Goal: Task Accomplishment & Management: Complete application form

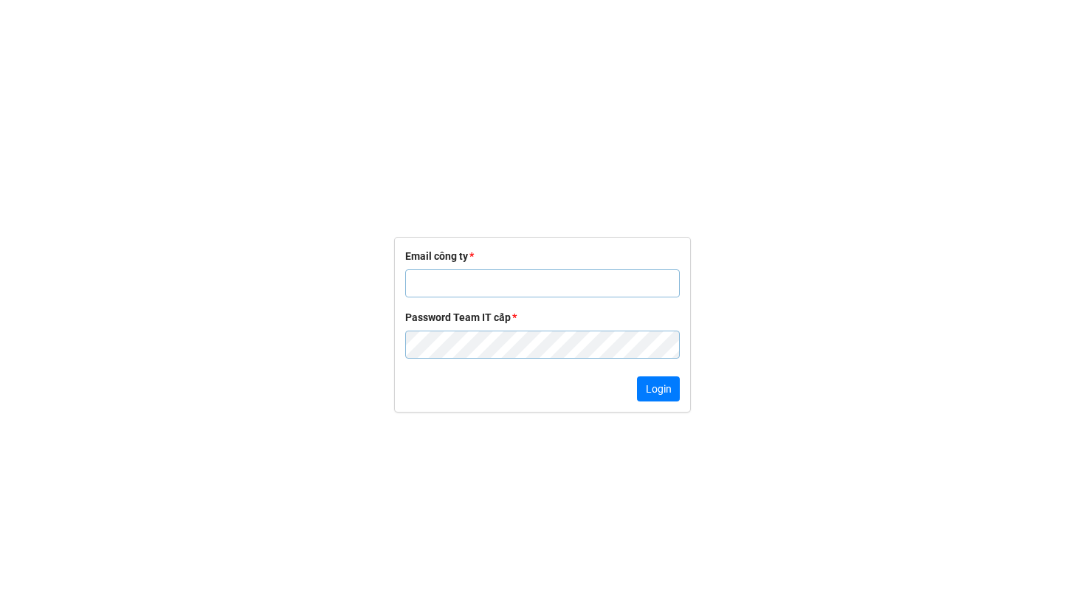
click at [526, 273] on input "text" at bounding box center [542, 283] width 275 height 28
paste input "[EMAIL_ADDRESS][DOMAIN_NAME]"
type input "[EMAIL_ADDRESS][DOMAIN_NAME]"
click at [673, 320] on b "Password Team IT cấp *" at bounding box center [542, 317] width 275 height 16
click at [671, 396] on button "Login" at bounding box center [658, 388] width 43 height 25
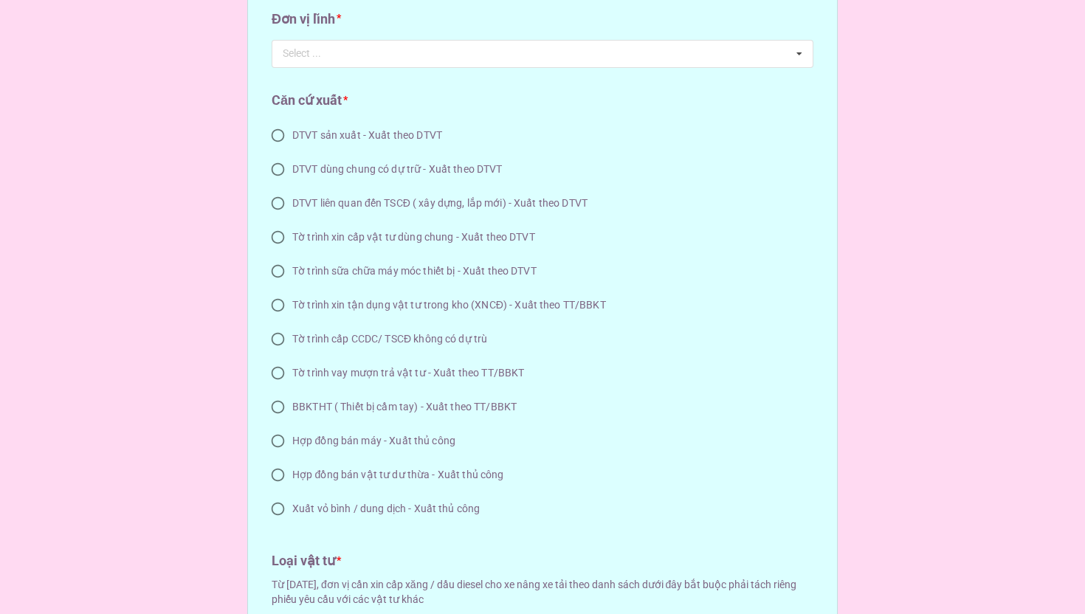
scroll to position [547, 0]
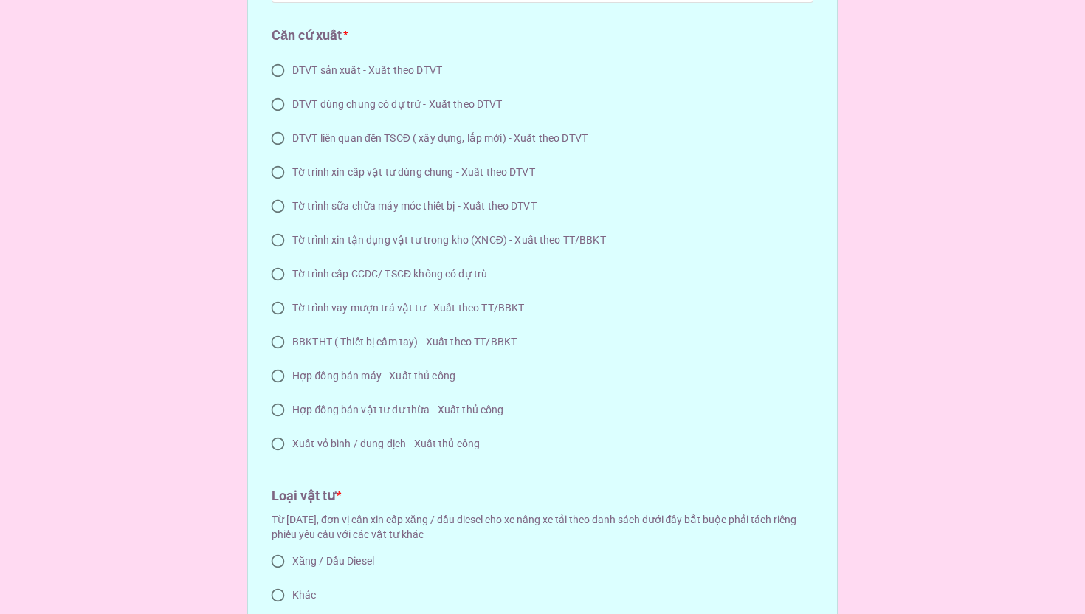
click at [401, 72] on span "DTVT sản xuất - Xuất theo DTVT" at bounding box center [367, 70] width 150 height 15
click at [292, 72] on input "DTVT sản xuất - Xuất theo DTVT" at bounding box center [277, 70] width 29 height 29
radio input "true"
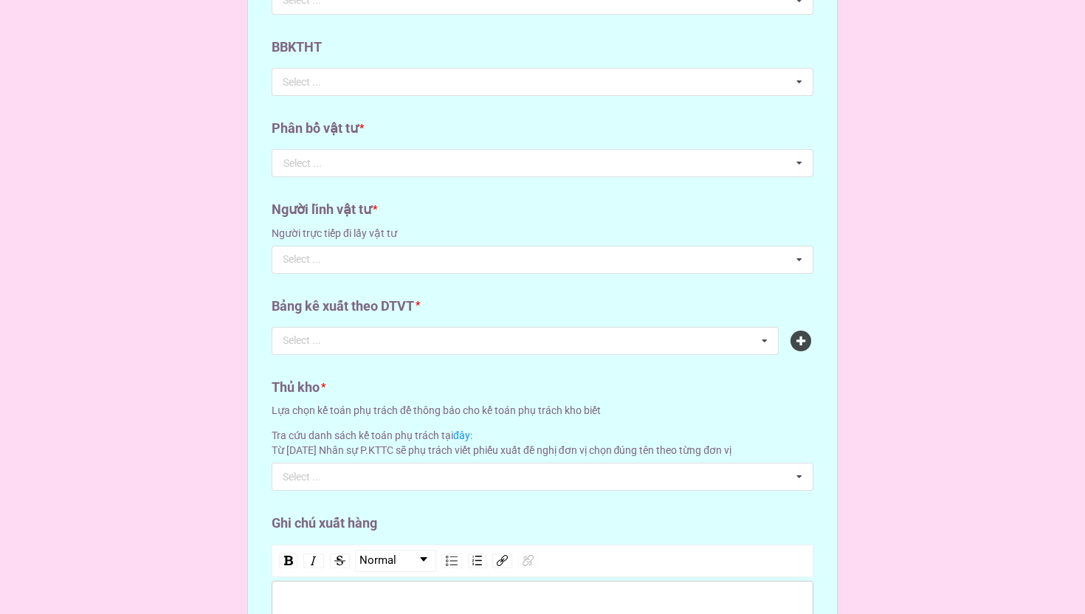
scroll to position [1307, 0]
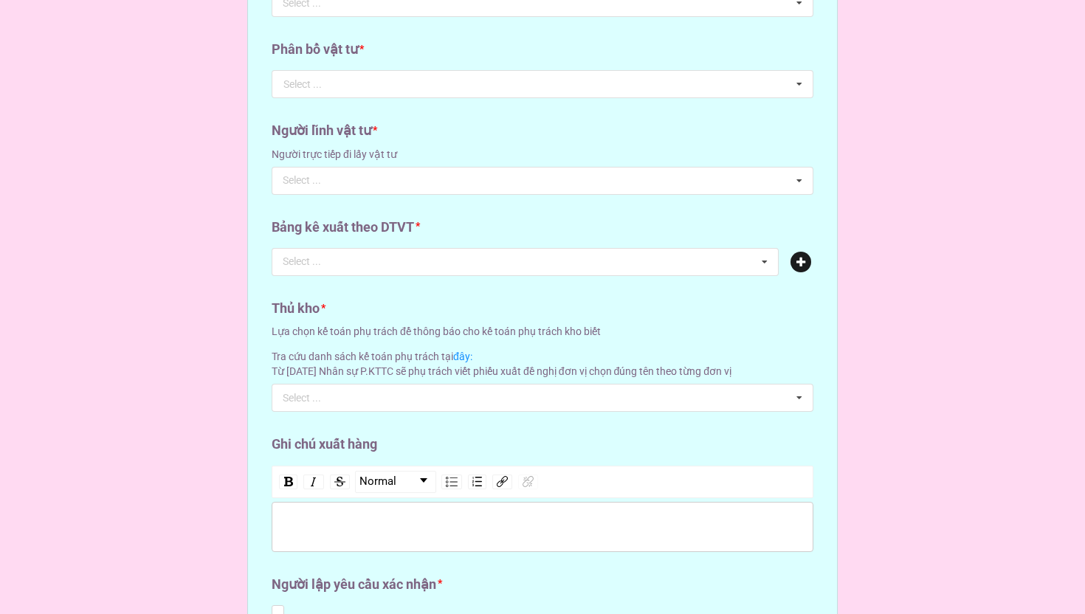
click at [794, 269] on icon at bounding box center [800, 262] width 21 height 21
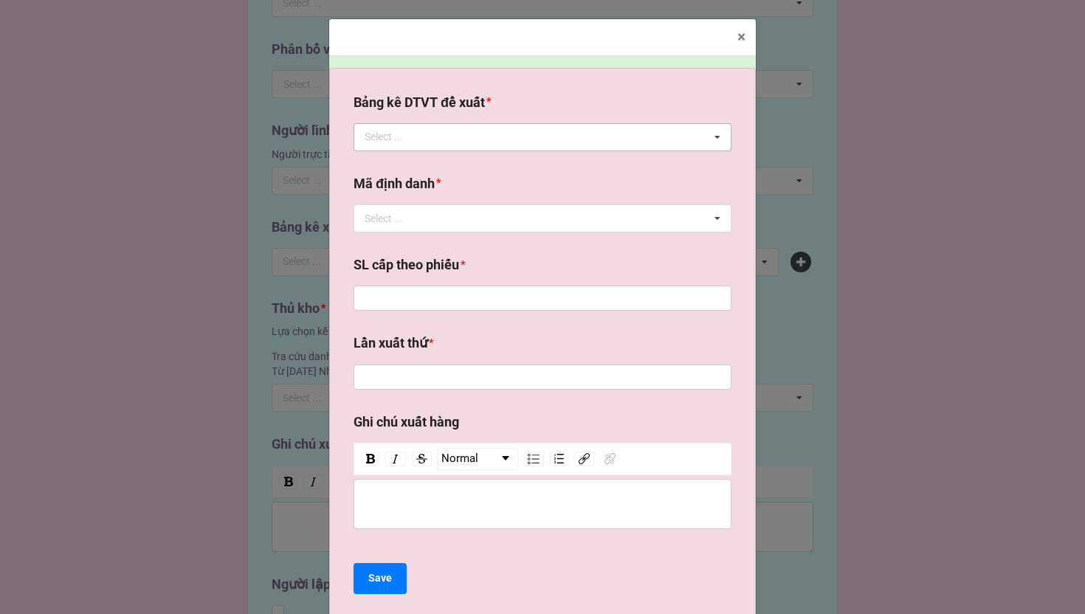
click at [477, 131] on div "Select ... No results found." at bounding box center [542, 137] width 378 height 28
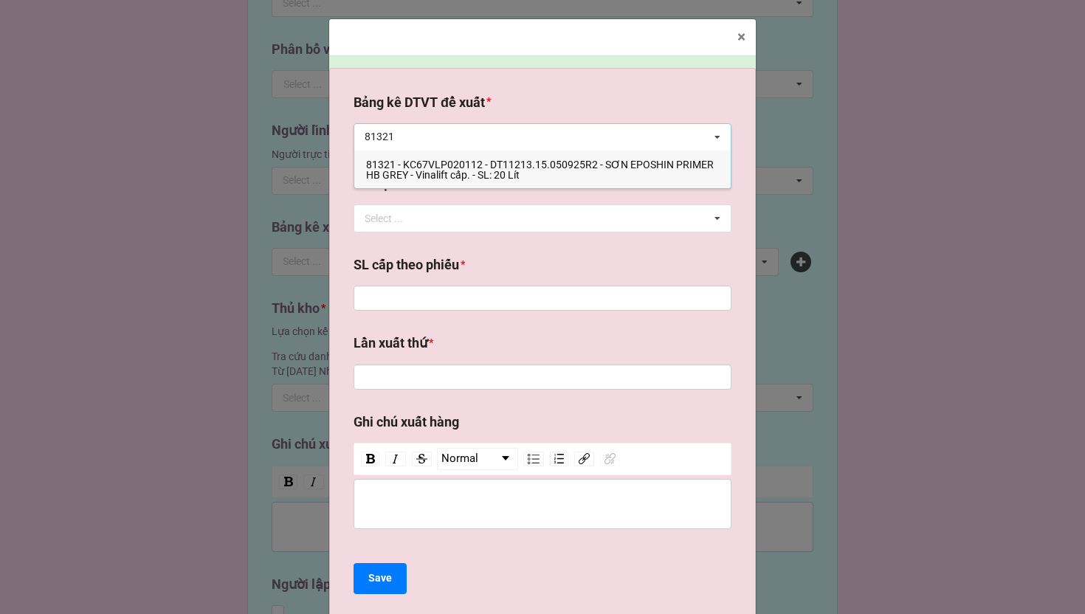
type input "81321"
click at [490, 163] on span "81321 - KC67VLP020112 - DT11213.15.050925R2 - SƠN EPOSHIN PRIMER HB GREY - Vina…" at bounding box center [540, 170] width 348 height 22
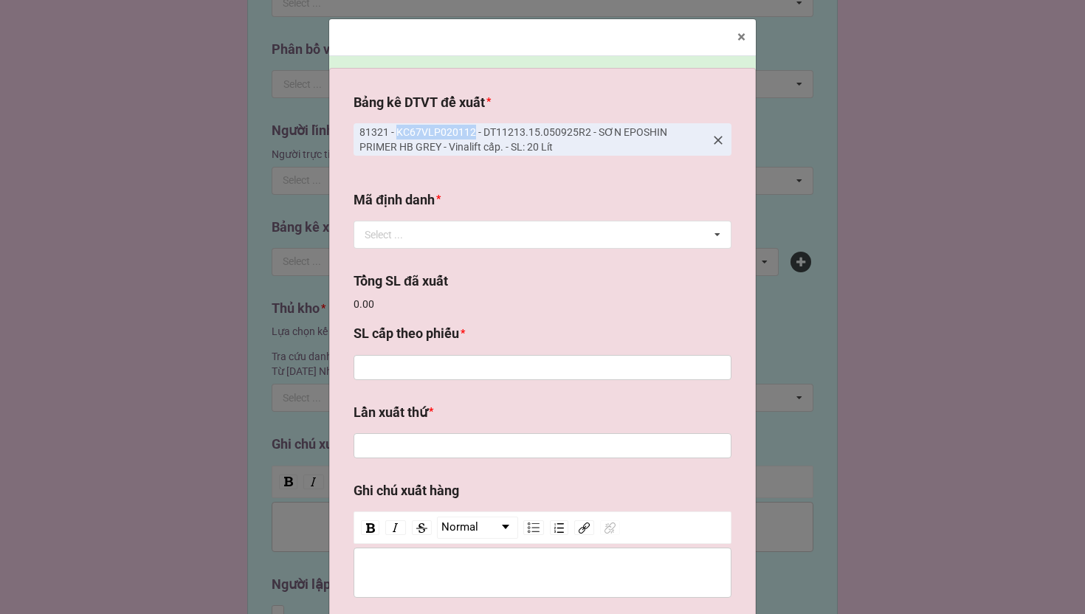
drag, startPoint x: 399, startPoint y: 132, endPoint x: 478, endPoint y: 132, distance: 79.7
click at [480, 133] on p "81321 - KC67VLP020112 - DT11213.15.050925R2 - SƠN EPOSHIN PRIMER HB GREY - Vina…" at bounding box center [531, 140] width 345 height 30
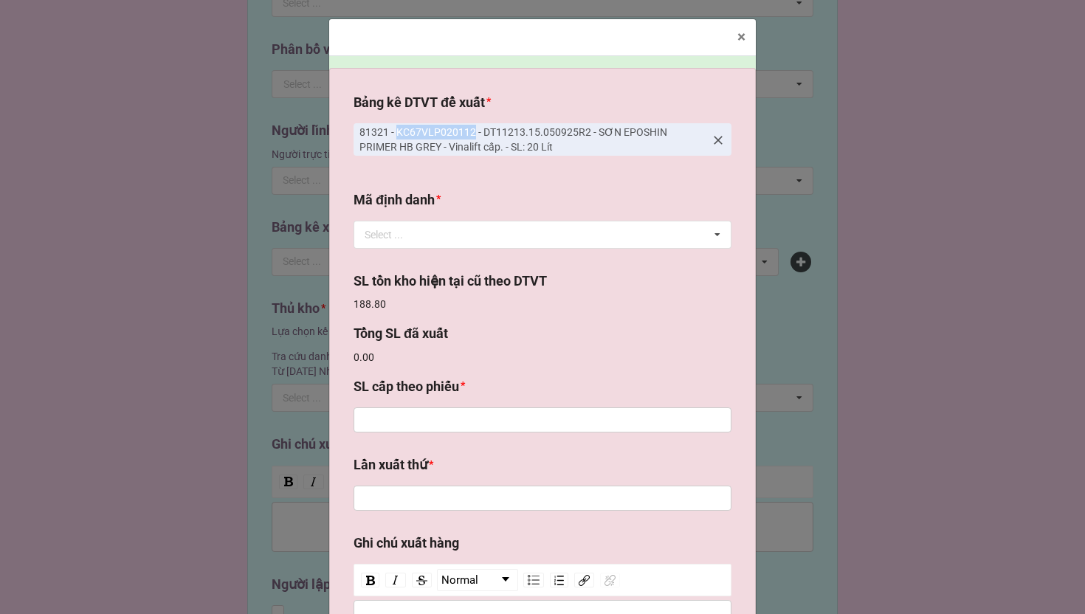
copy p "KC67VLP020112"
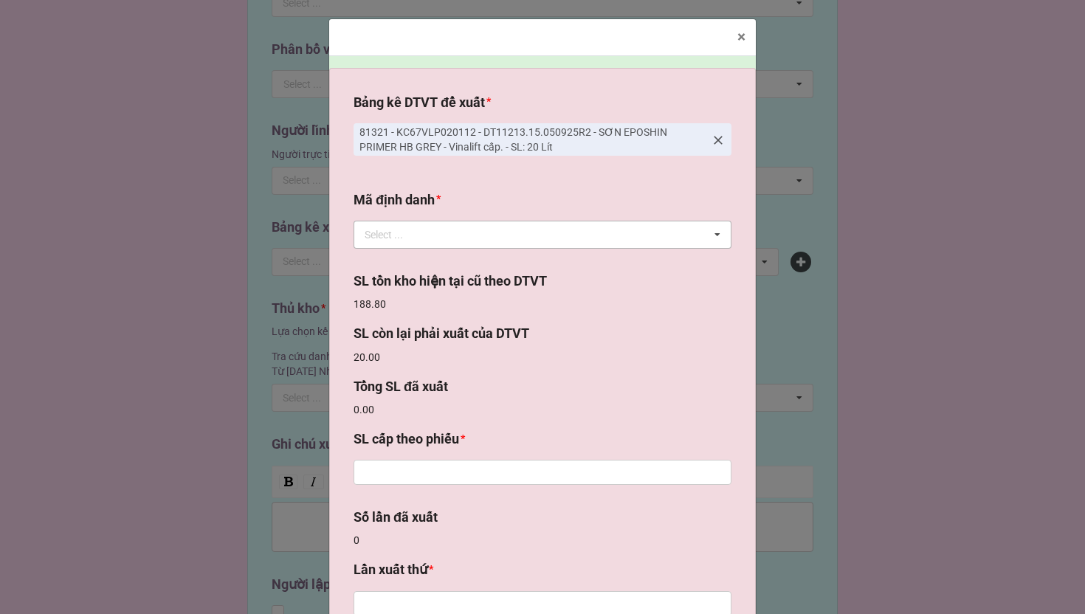
click at [458, 229] on div "Select ... No results found." at bounding box center [542, 235] width 378 height 28
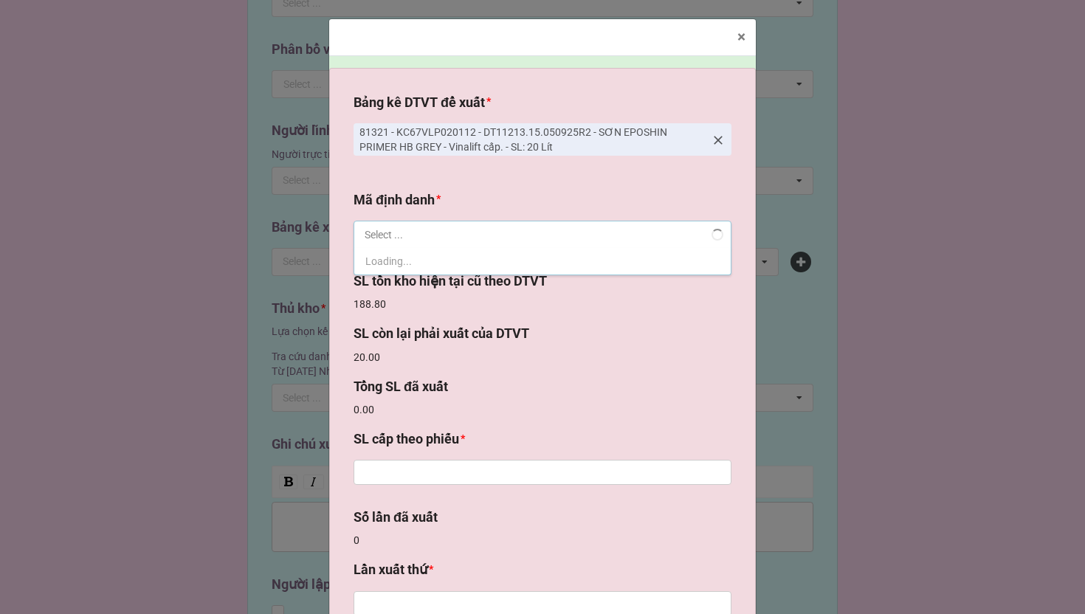
paste input "KC67VLP020112"
type input "KC67VLP020112"
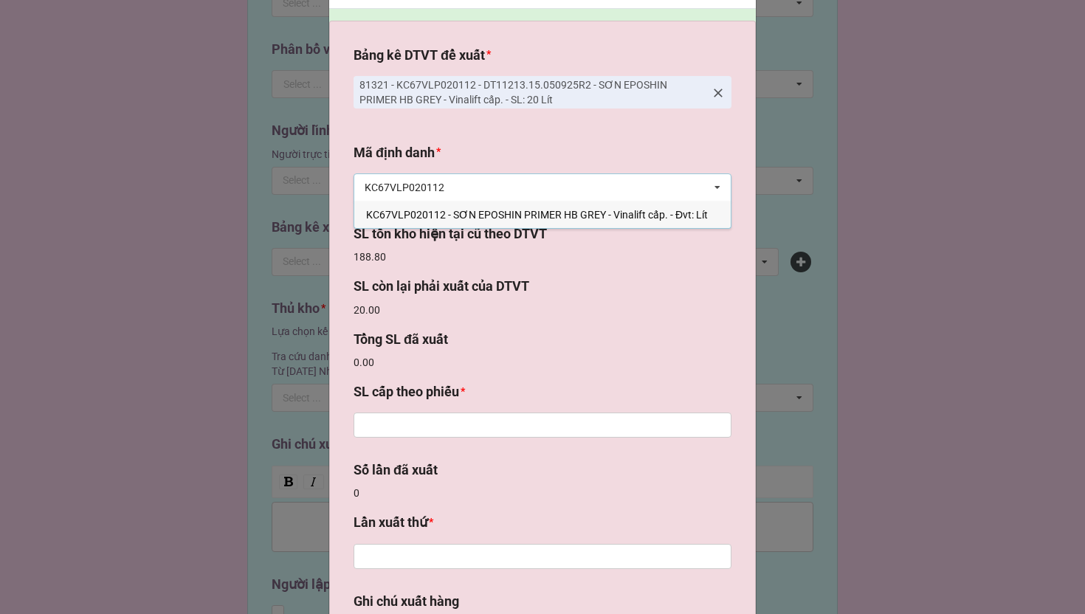
scroll to position [0, 0]
